Goal: Check status: Check status

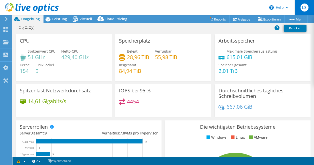
drag, startPoint x: 302, startPoint y: 8, endPoint x: 301, endPoint y: 0, distance: 8.1
click at [0, 165] on div at bounding box center [0, 165] width 0 height 0
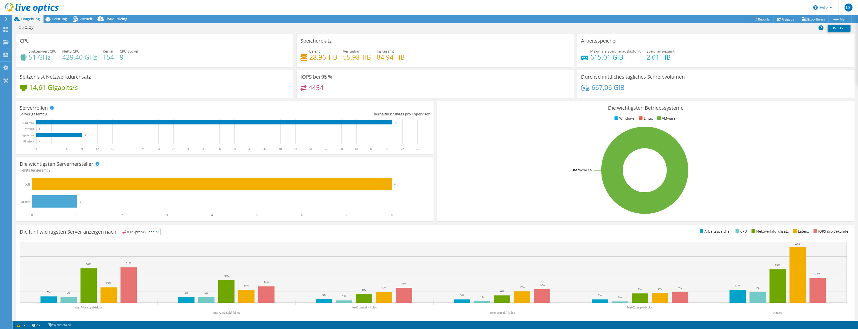
click at [15, 7] on icon at bounding box center [32, 8] width 54 height 10
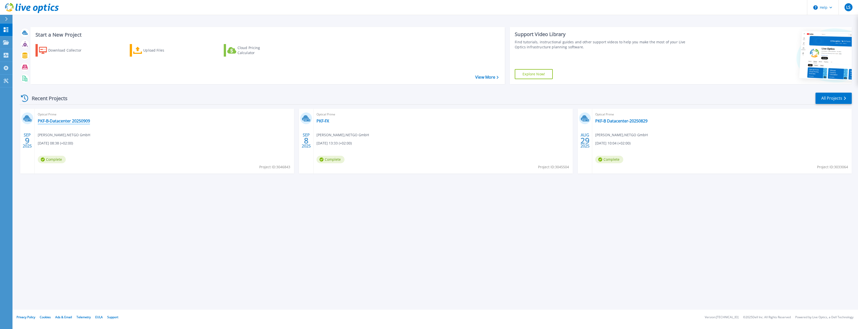
click at [60, 122] on link "PKF-B-Datacenter 20250909" at bounding box center [64, 120] width 52 height 5
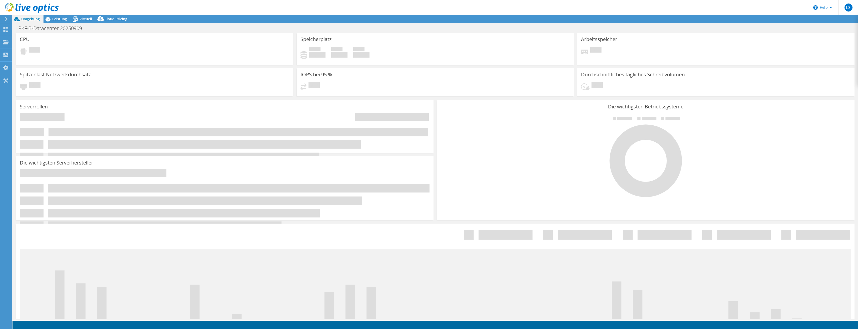
select select "USD"
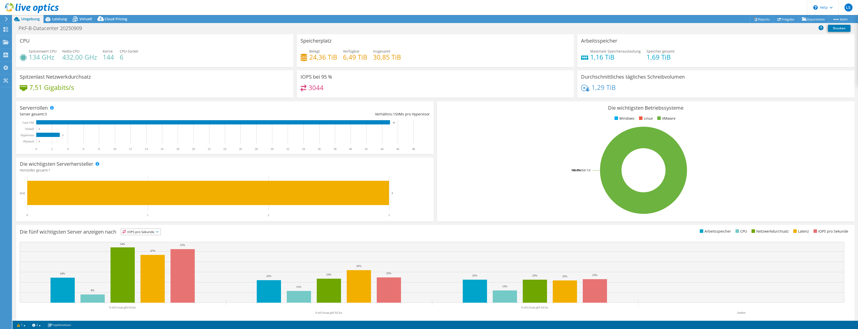
click at [52, 16] on div at bounding box center [29, 8] width 59 height 17
click at [51, 19] on icon at bounding box center [48, 19] width 9 height 9
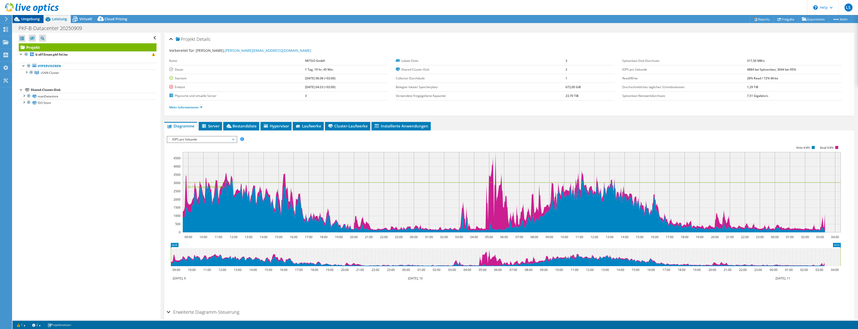
click at [33, 20] on span "Umgebung" at bounding box center [30, 19] width 19 height 5
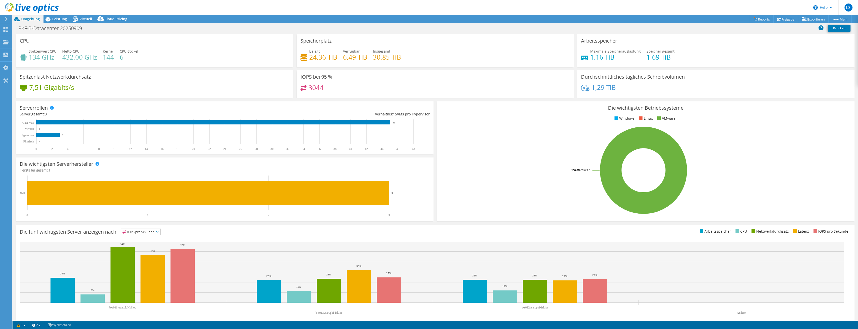
click at [7, 17] on icon at bounding box center [7, 19] width 4 height 5
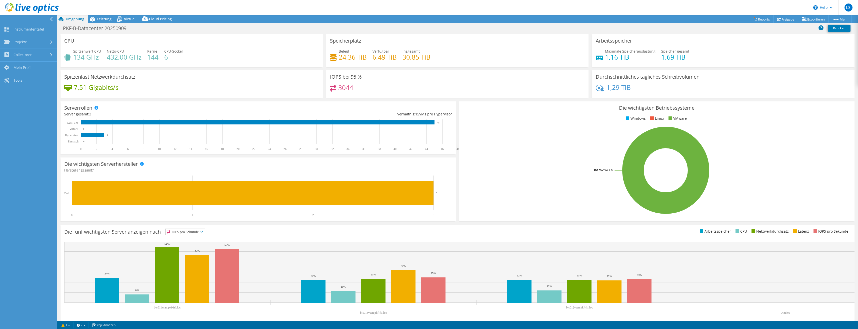
click at [17, 1] on div at bounding box center [29, 8] width 59 height 17
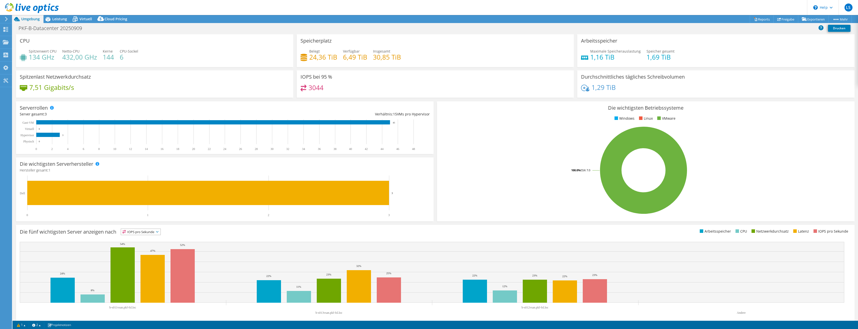
click at [16, 5] on icon at bounding box center [32, 8] width 54 height 10
